Goal: Task Accomplishment & Management: Use online tool/utility

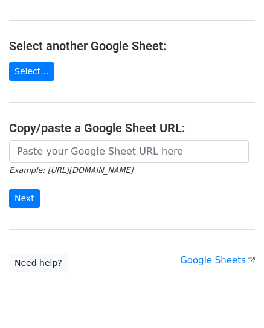
scroll to position [121, 0]
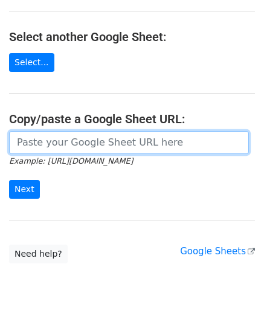
click at [96, 150] on input "url" at bounding box center [129, 142] width 240 height 23
paste input "[URL][DOMAIN_NAME]"
type input "[URL][DOMAIN_NAME]"
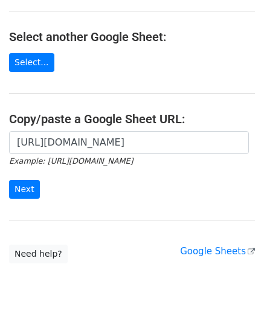
click at [55, 190] on form "[URL][DOMAIN_NAME] Example: [URL][DOMAIN_NAME] Next" at bounding box center [132, 165] width 246 height 68
click at [27, 190] on input "Next" at bounding box center [24, 189] width 31 height 19
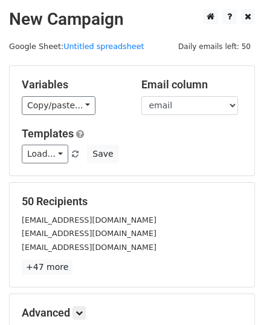
click at [167, 201] on h5 "50 Recipients" at bounding box center [132, 201] width 221 height 13
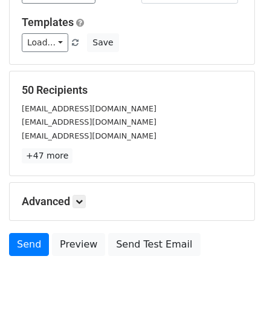
scroll to position [143, 0]
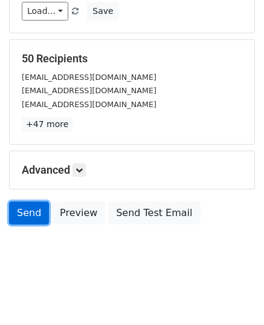
click at [28, 217] on link "Send" at bounding box center [29, 212] width 40 height 23
